Goal: Information Seeking & Learning: Understand process/instructions

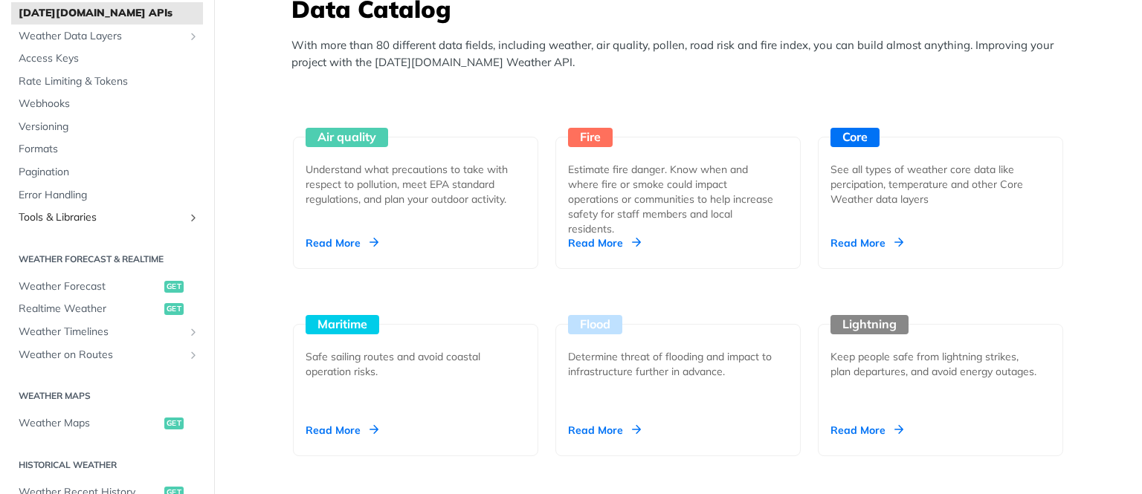
scroll to position [89, 0]
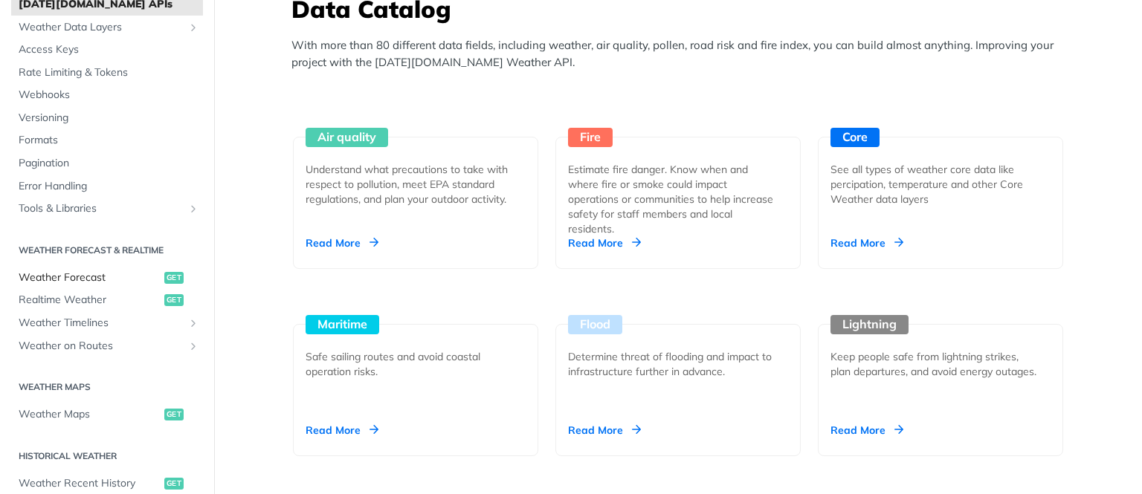
click at [97, 278] on span "Weather Forecast" at bounding box center [90, 278] width 142 height 15
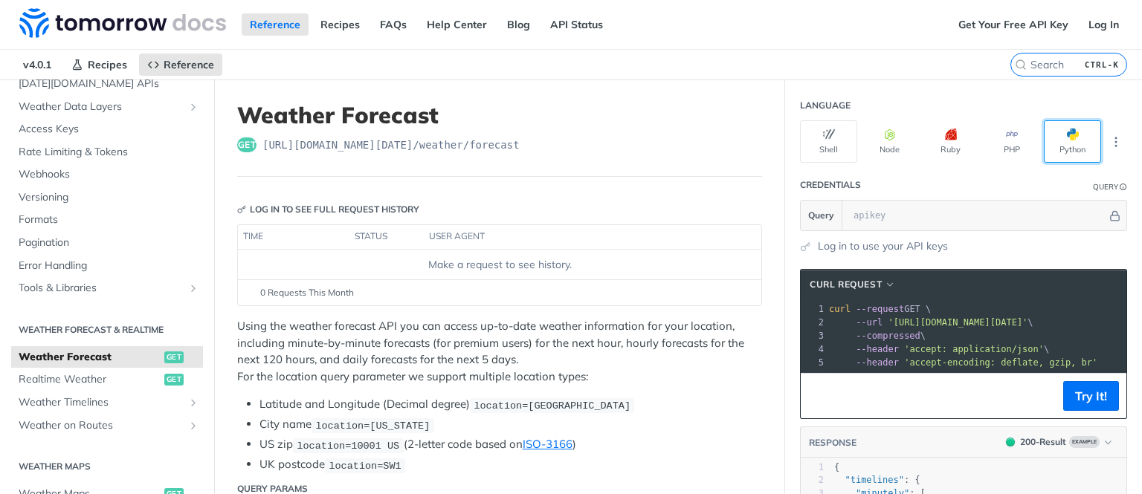
click at [1054, 143] on button "Python" at bounding box center [1072, 141] width 57 height 42
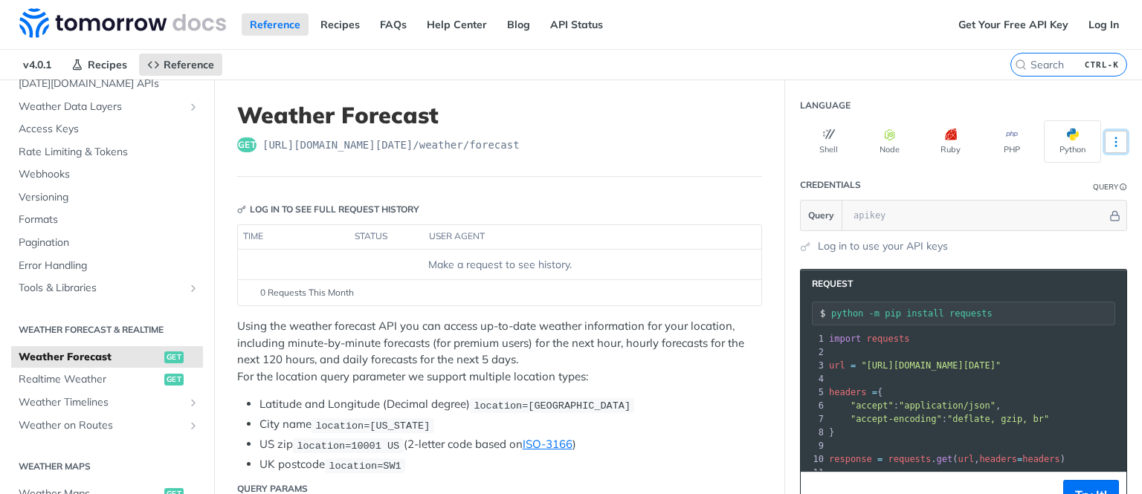
click at [1117, 150] on button "More Languages" at bounding box center [1116, 142] width 22 height 22
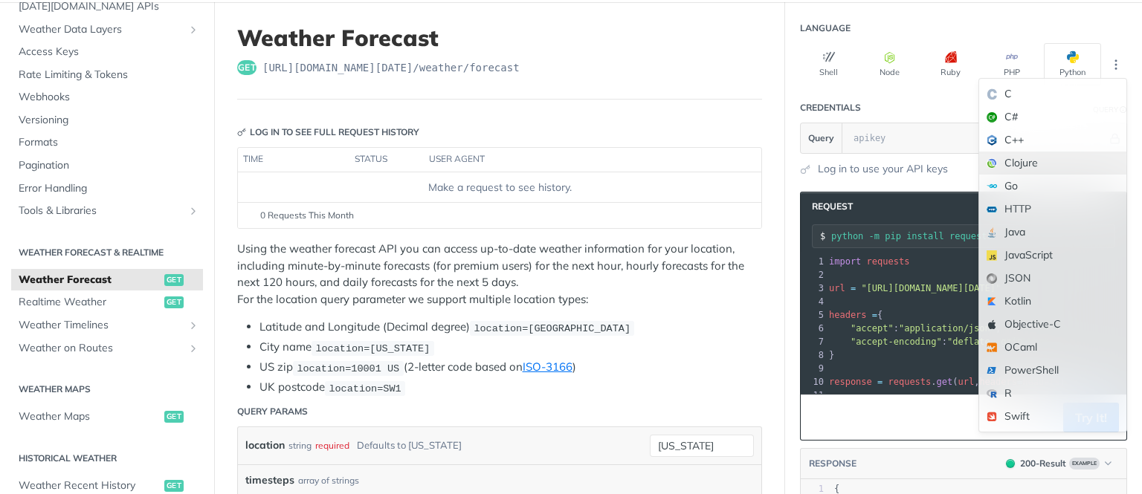
scroll to position [89, 0]
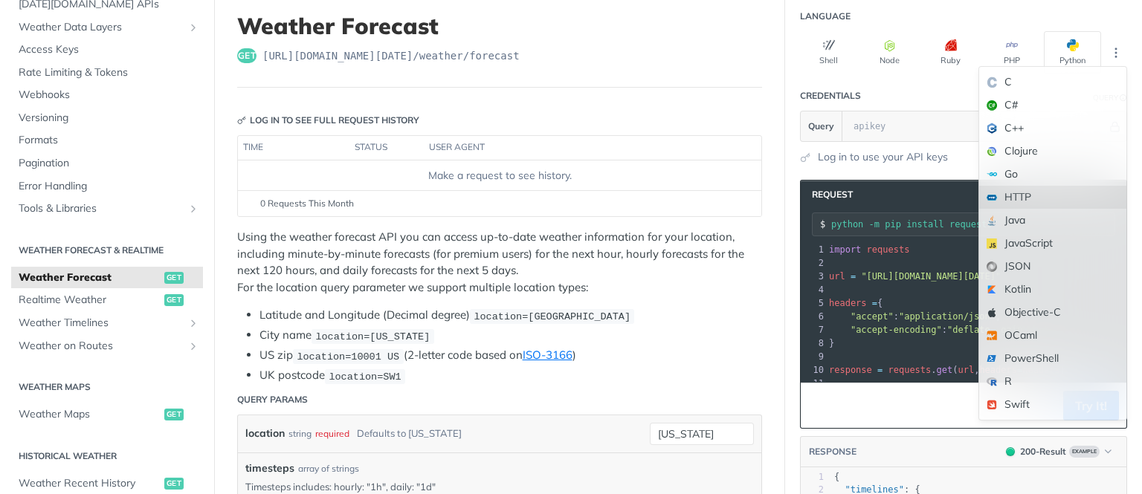
click at [1016, 195] on div "HTTP" at bounding box center [1052, 197] width 147 height 23
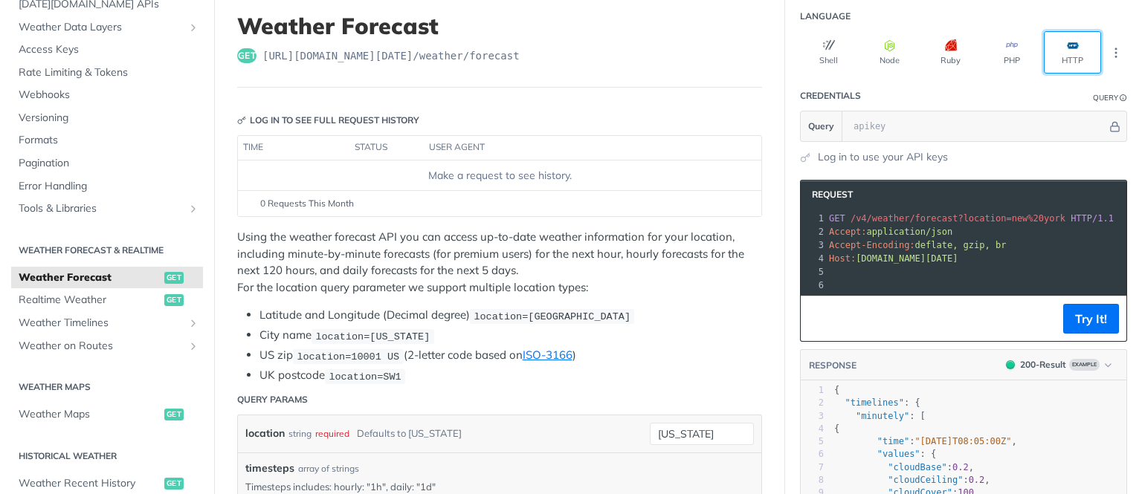
click at [1062, 46] on button "HTTP" at bounding box center [1072, 52] width 57 height 42
click at [1098, 52] on button "HTTP" at bounding box center [1072, 52] width 57 height 42
click at [1109, 50] on button "More Languages" at bounding box center [1116, 53] width 22 height 22
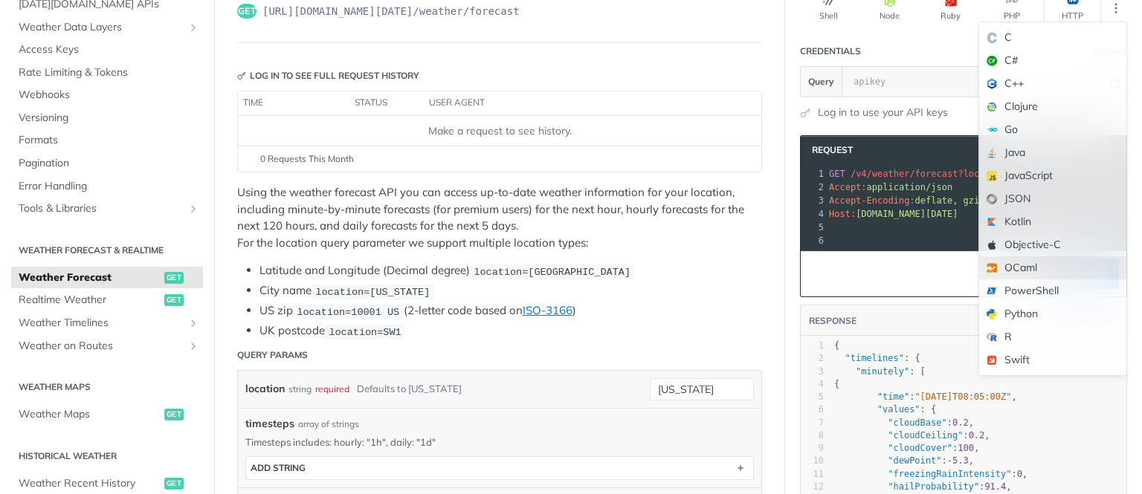
scroll to position [178, 0]
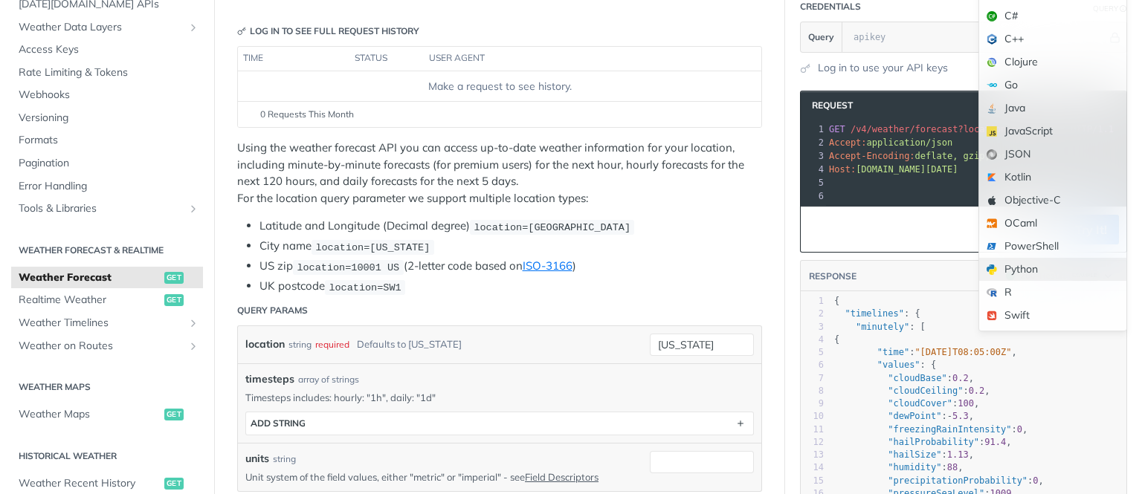
click at [1014, 264] on div "Python" at bounding box center [1052, 269] width 147 height 23
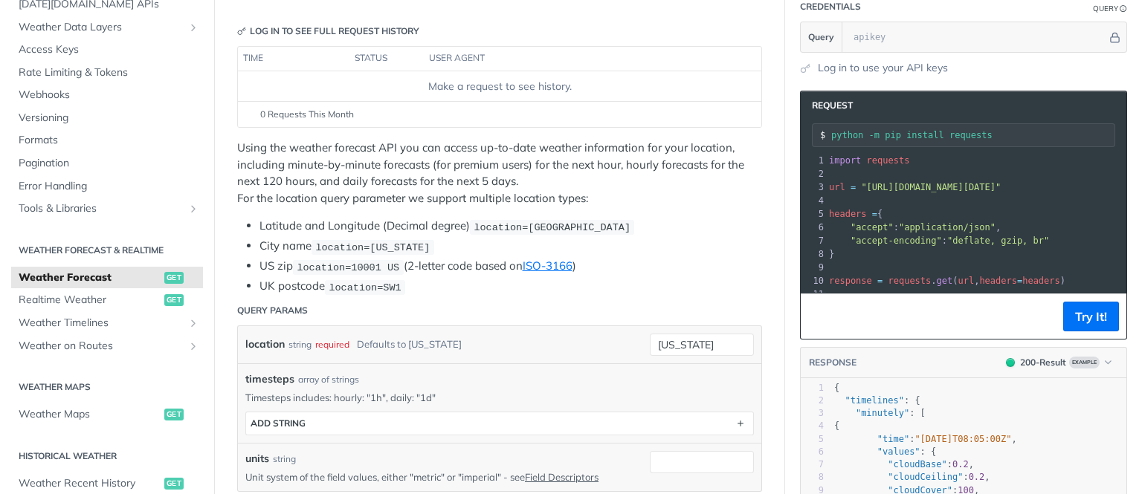
drag, startPoint x: 904, startPoint y: 336, endPoint x: 935, endPoint y: 327, distance: 32.5
click at [926, 332] on footer "Try It!" at bounding box center [964, 316] width 326 height 45
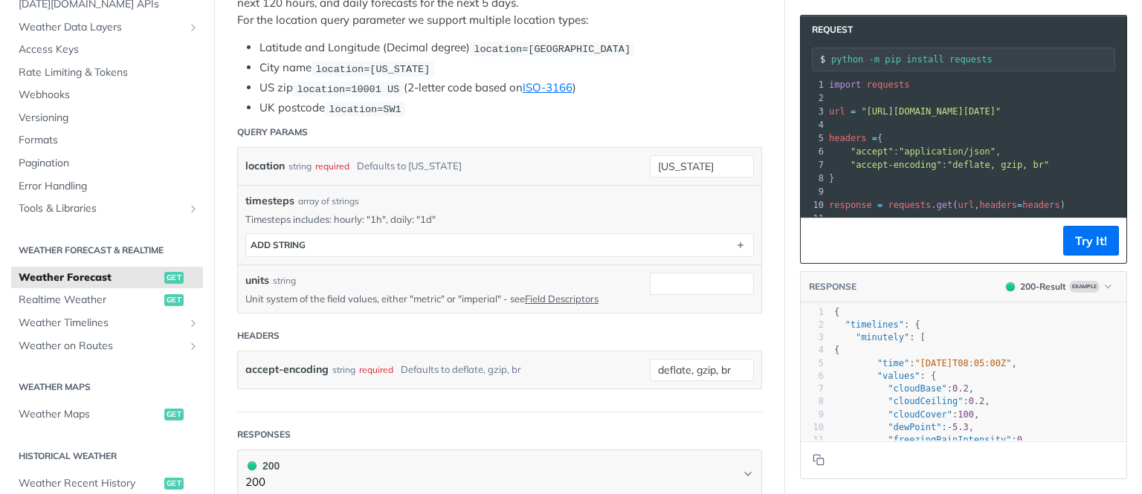
scroll to position [0, 0]
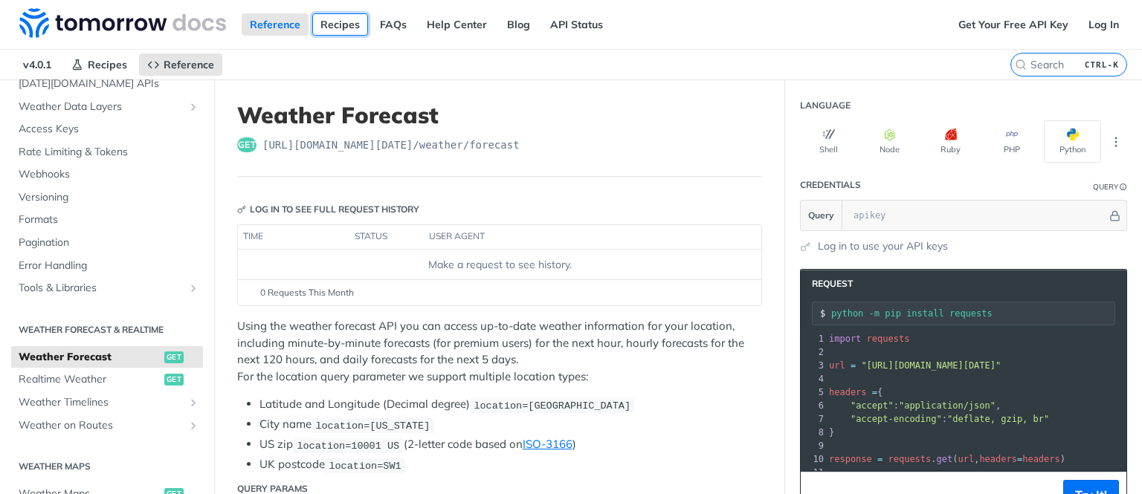
click at [329, 22] on link "Recipes" at bounding box center [340, 24] width 56 height 22
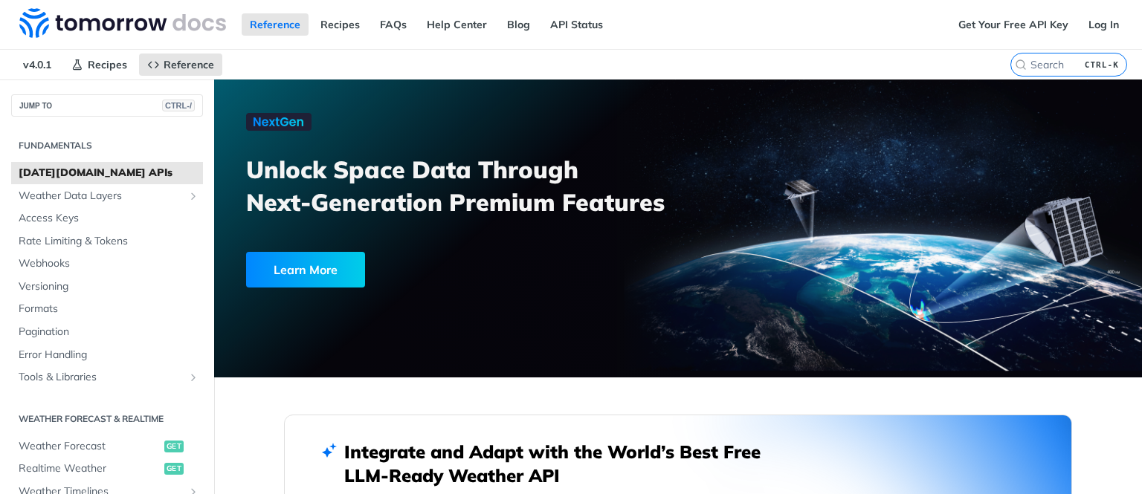
click at [130, 170] on span "Tomorrow.io APIs" at bounding box center [109, 173] width 181 height 15
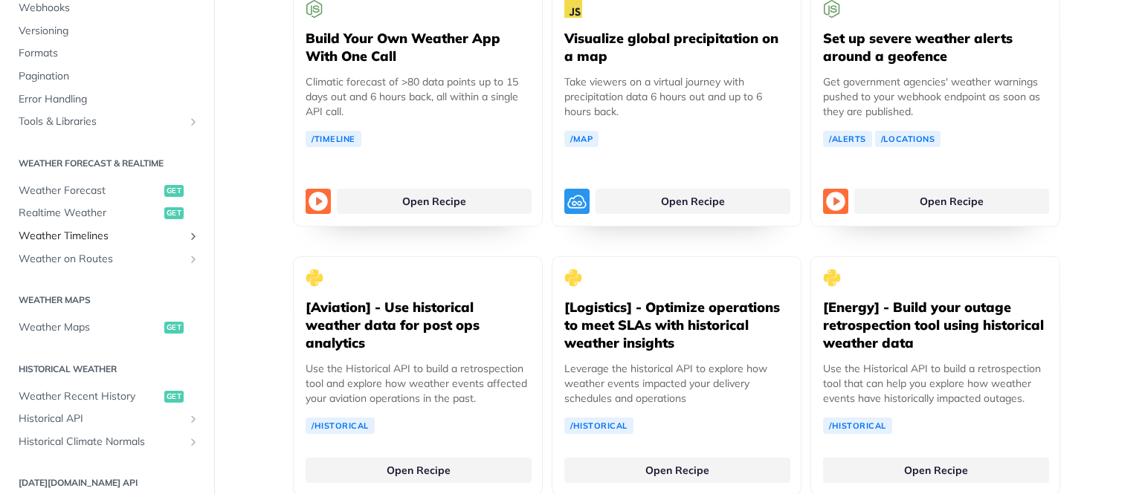
scroll to position [178, 0]
click at [88, 210] on span "Realtime Weather" at bounding box center [90, 211] width 142 height 15
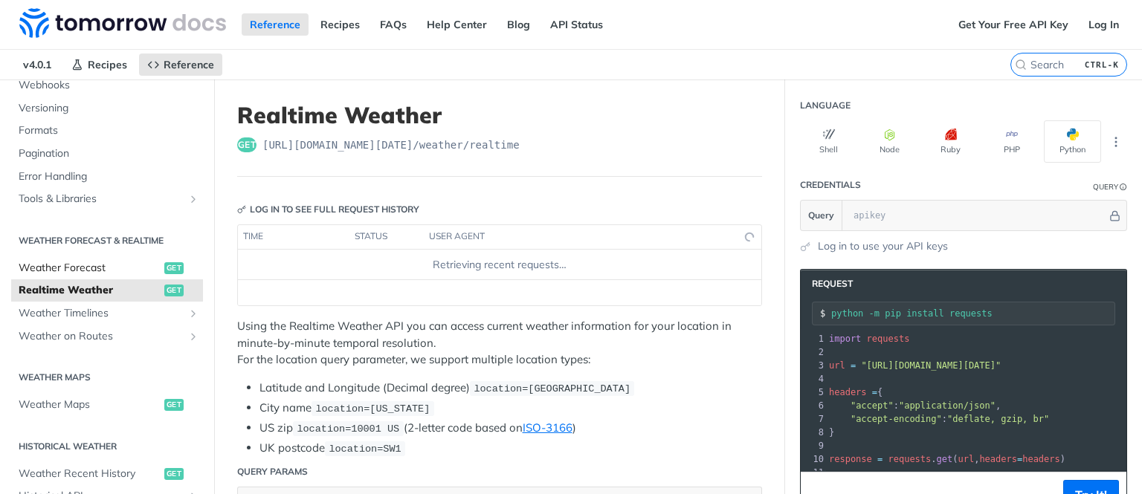
click at [63, 269] on span "Weather Forecast" at bounding box center [90, 268] width 142 height 15
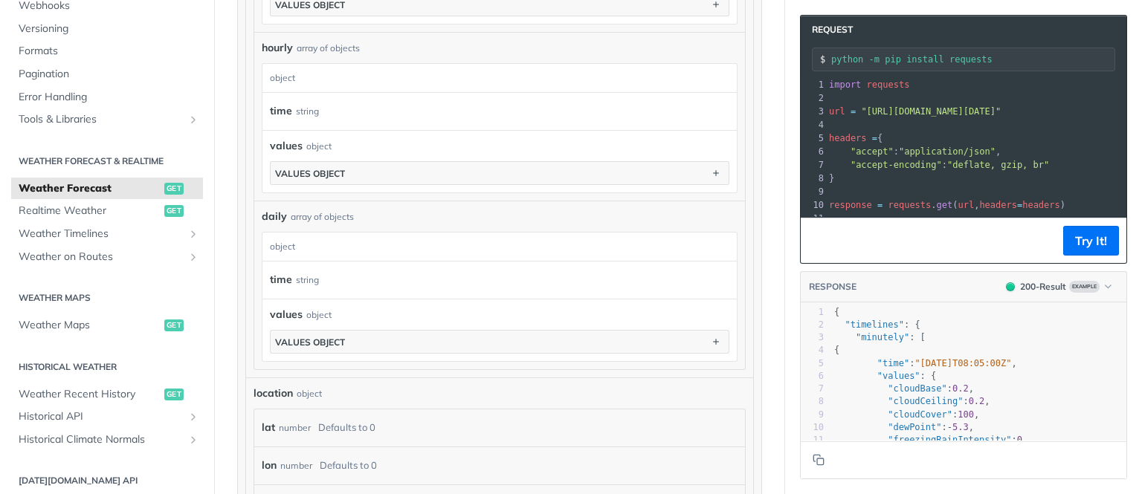
scroll to position [1071, 0]
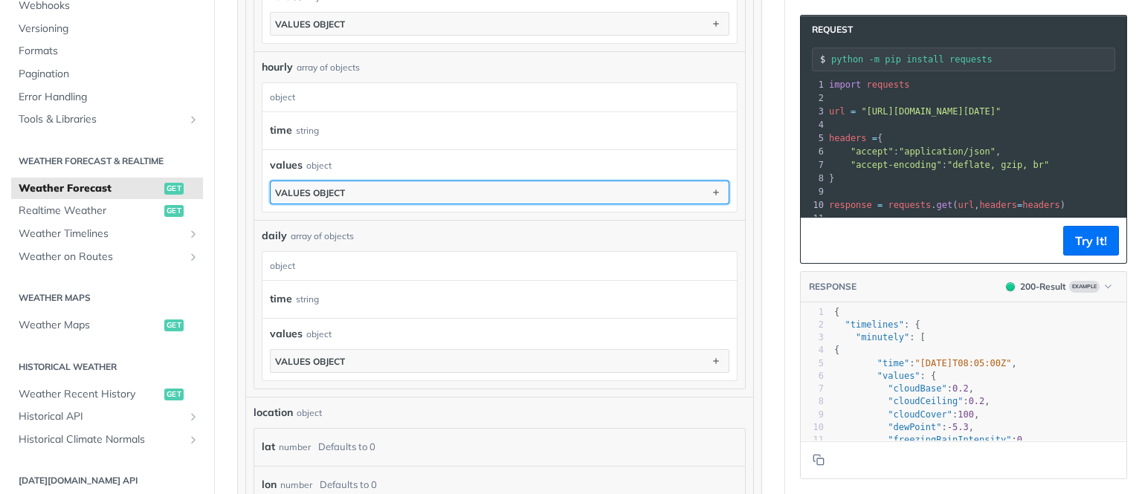
click at [367, 181] on button "values object" at bounding box center [500, 192] width 458 height 22
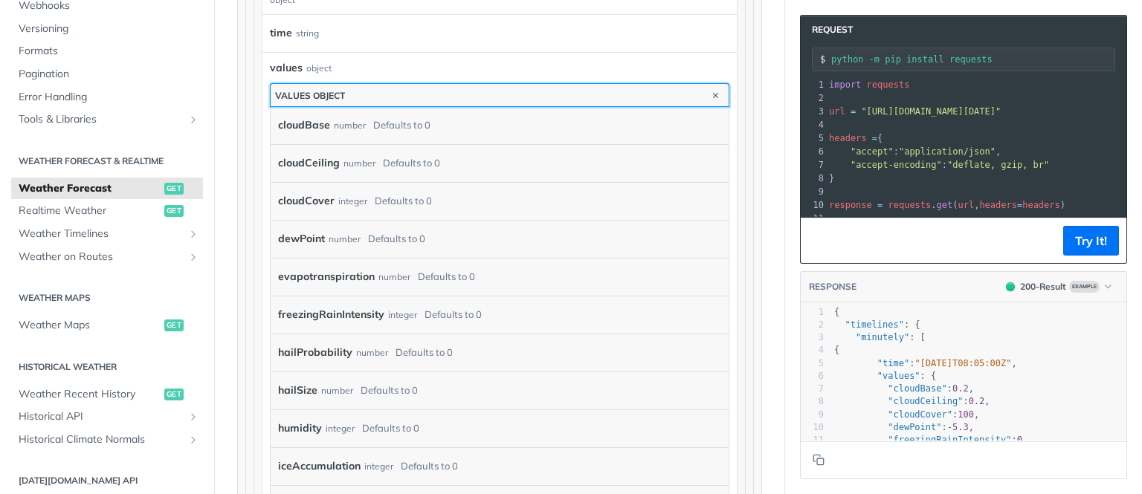
scroll to position [981, 0]
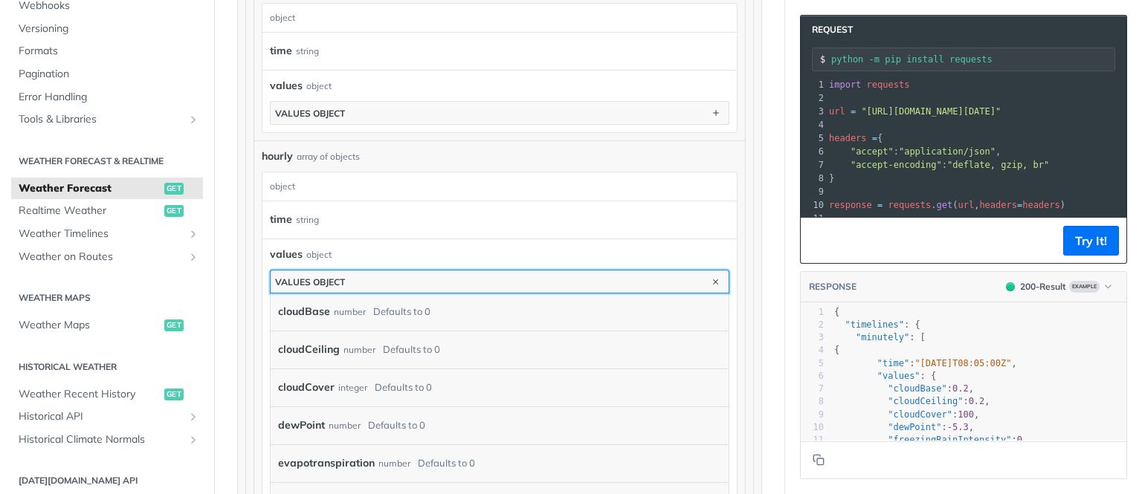
click at [320, 271] on button "values object" at bounding box center [500, 282] width 458 height 22
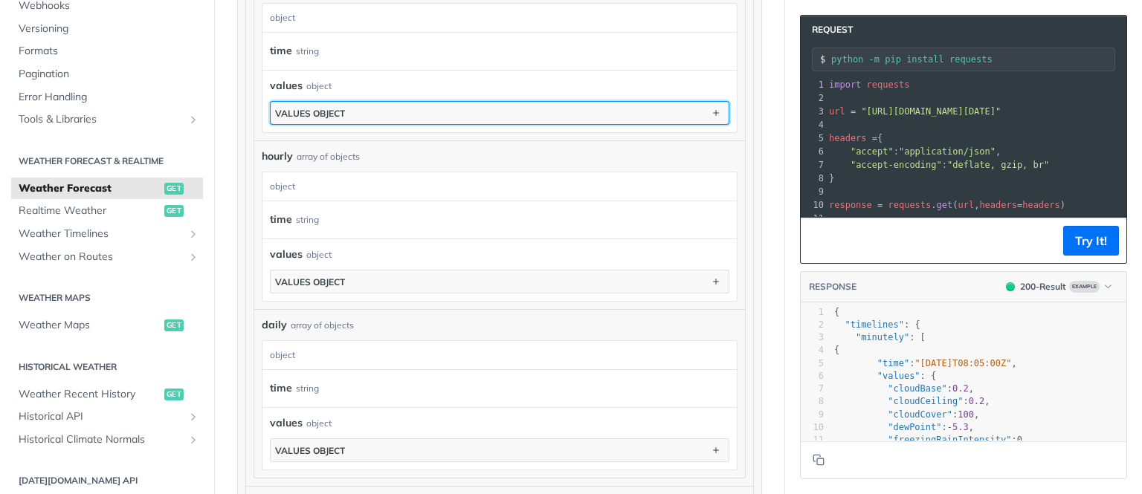
click at [341, 109] on div "values object" at bounding box center [310, 113] width 70 height 11
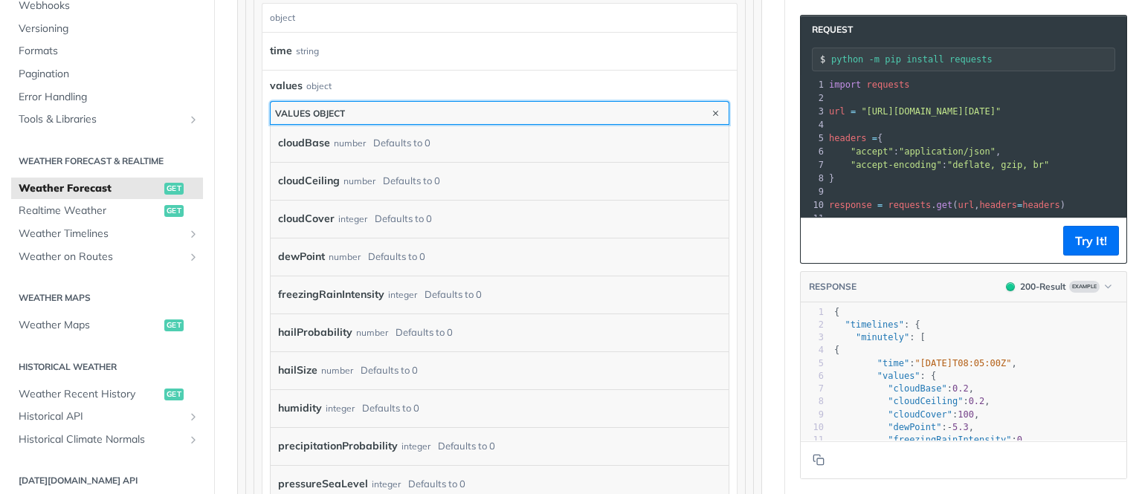
scroll to position [714, 0]
